Goal: Communication & Community: Answer question/provide support

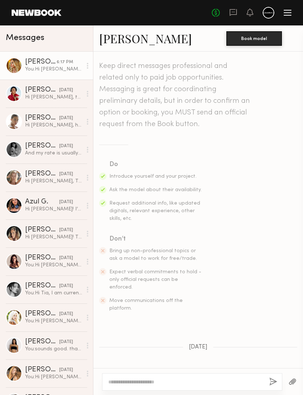
scroll to position [292, 0]
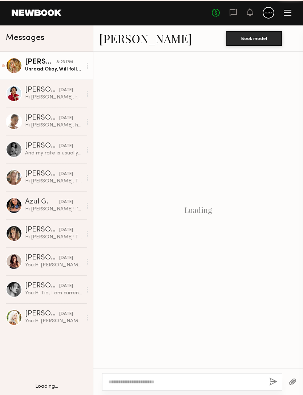
scroll to position [292, 0]
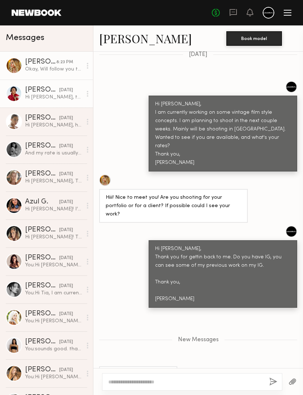
click at [29, 88] on div "[PERSON_NAME]" at bounding box center [42, 89] width 34 height 7
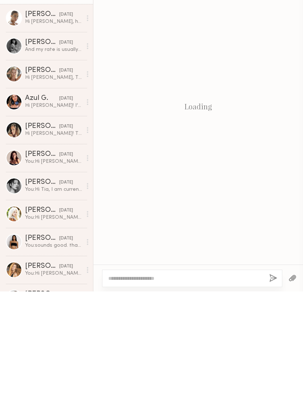
scroll to position [144, 0]
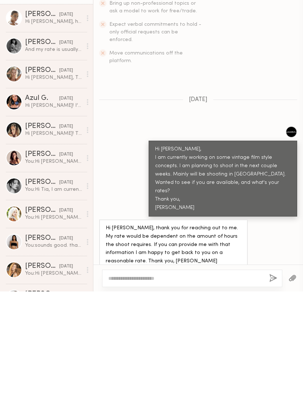
click at [238, 378] on textarea at bounding box center [185, 381] width 155 height 7
type textarea "*"
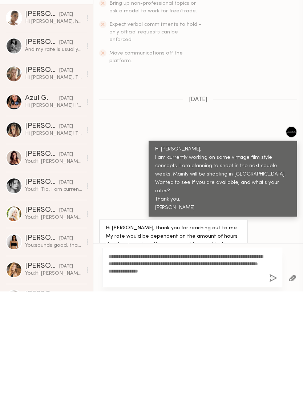
type textarea "**********"
click at [277, 377] on button "button" at bounding box center [273, 381] width 8 height 9
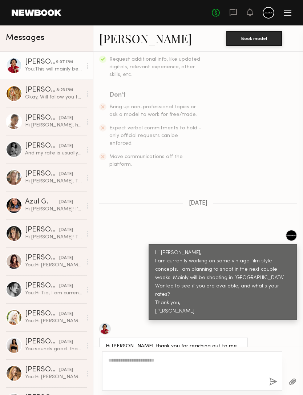
scroll to position [258, 0]
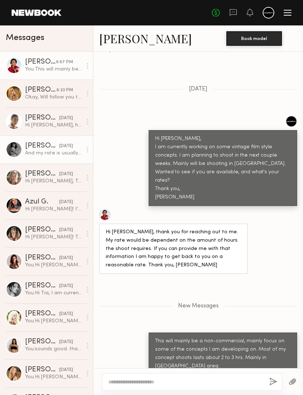
click at [37, 152] on div "And my rate is usually 125 an hour but we can always work something out if need…" at bounding box center [53, 153] width 57 height 7
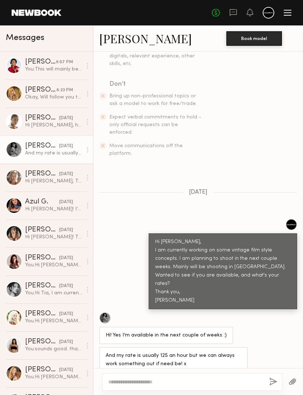
scroll to position [154, 0]
click at [121, 378] on textarea at bounding box center [185, 381] width 155 height 7
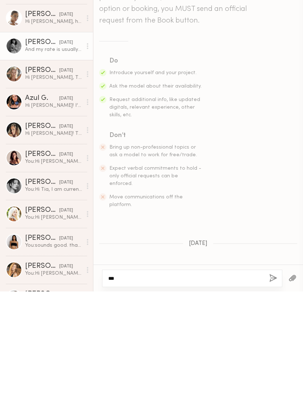
scroll to position [0, 0]
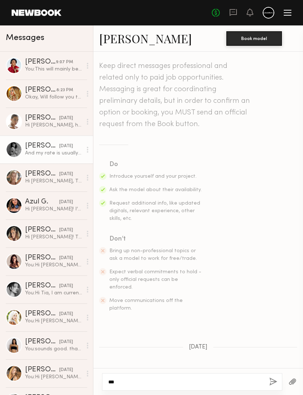
click at [238, 378] on textarea "**" at bounding box center [185, 381] width 155 height 7
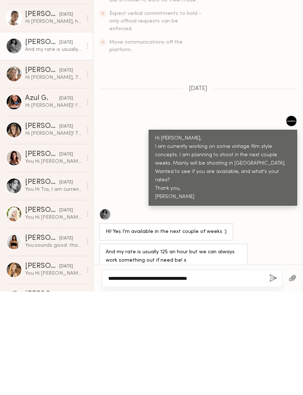
scroll to position [154, 0]
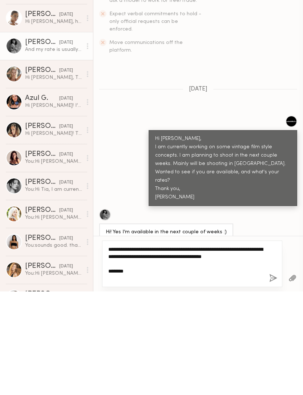
type textarea "**********"
click at [274, 377] on button "button" at bounding box center [273, 381] width 8 height 9
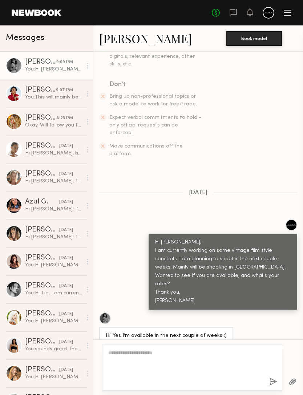
scroll to position [262, 0]
